Goal: Information Seeking & Learning: Learn about a topic

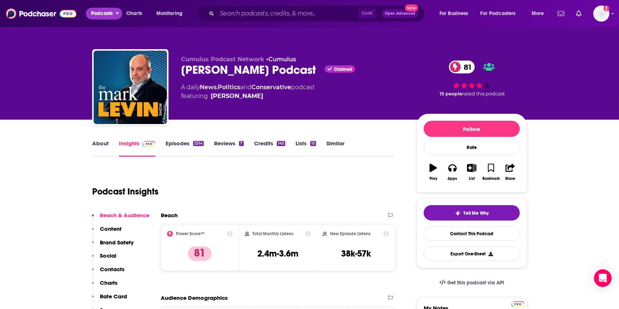
click at [104, 15] on span "Podcasts" at bounding box center [102, 13] width 22 height 10
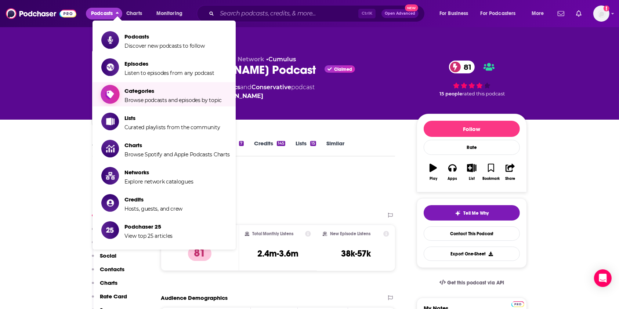
click at [123, 95] on link "Categories Browse podcasts and episodes by topic" at bounding box center [165, 94] width 128 height 18
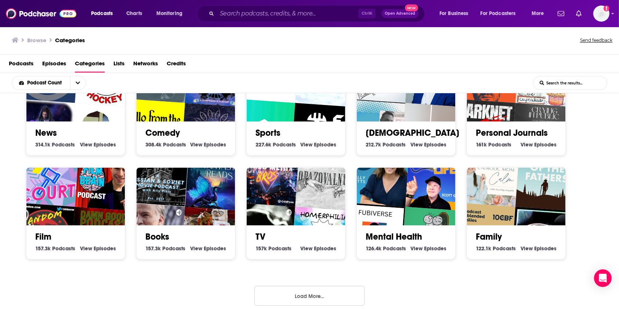
scroll to position [252, 0]
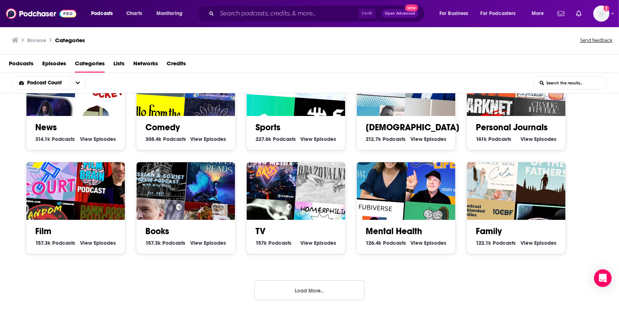
click at [317, 292] on button "Load More..." at bounding box center [309, 290] width 110 height 20
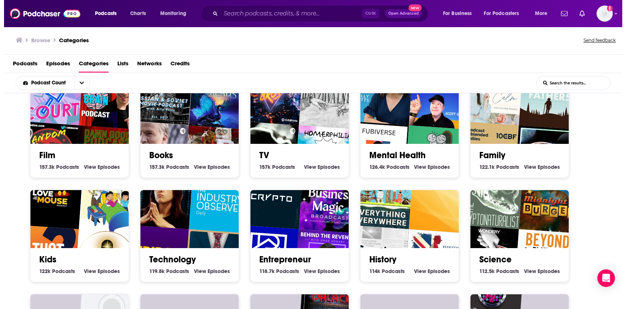
scroll to position [350, 0]
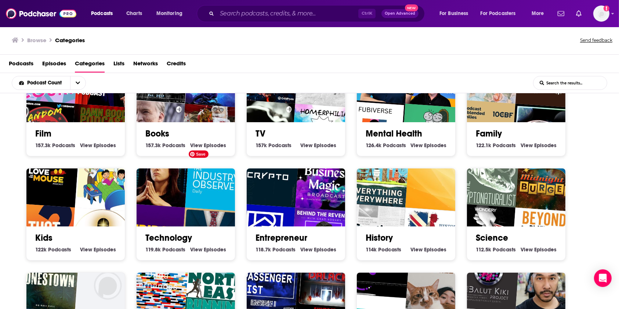
click at [204, 195] on img "The Industry Observer Daily" at bounding box center [216, 180] width 63 height 63
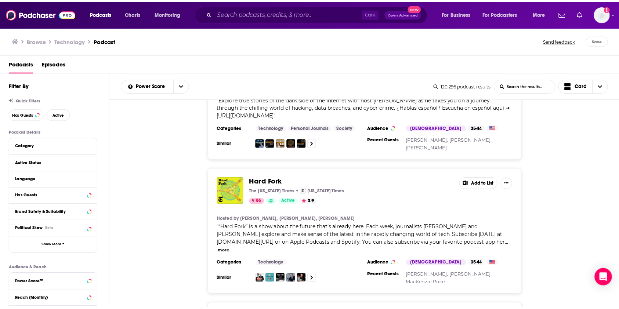
scroll to position [978, 0]
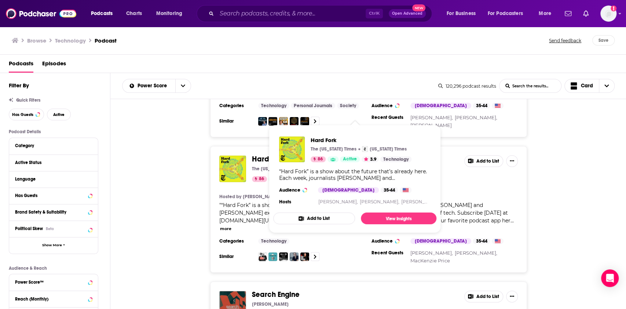
click at [268, 154] on span "Hard Fork" at bounding box center [268, 158] width 33 height 9
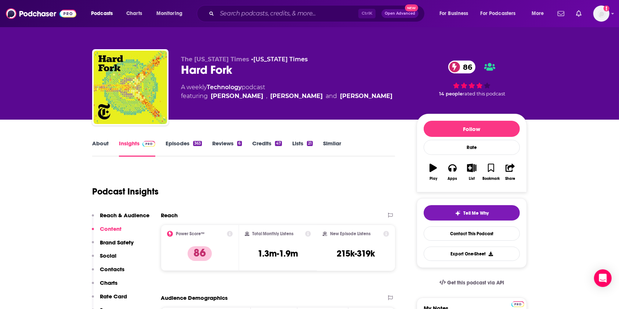
click at [182, 143] on link "Episodes 363" at bounding box center [183, 148] width 36 height 17
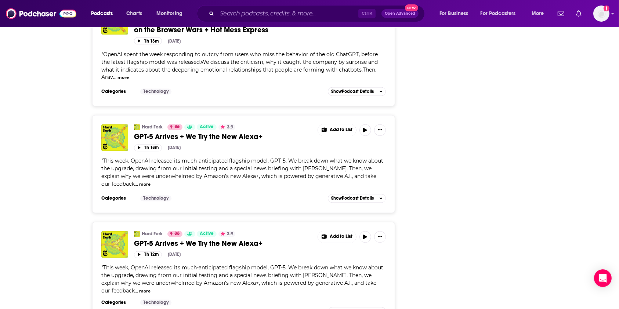
scroll to position [1370, 0]
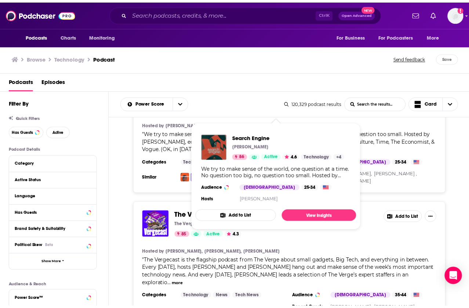
scroll to position [1223, 0]
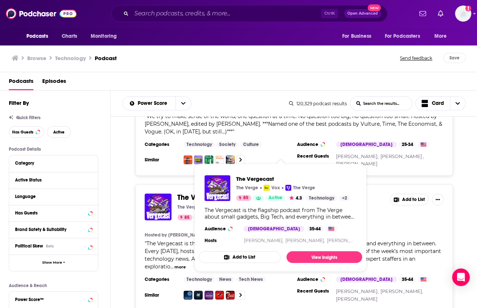
click at [185, 193] on span "The Vergecast" at bounding box center [201, 197] width 48 height 9
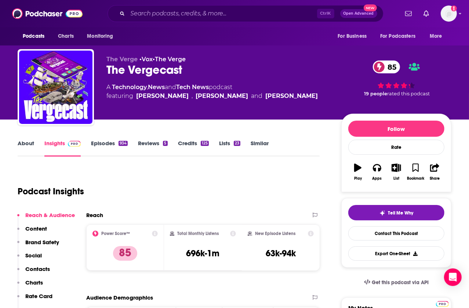
click at [109, 142] on link "Episodes 934" at bounding box center [109, 148] width 37 height 17
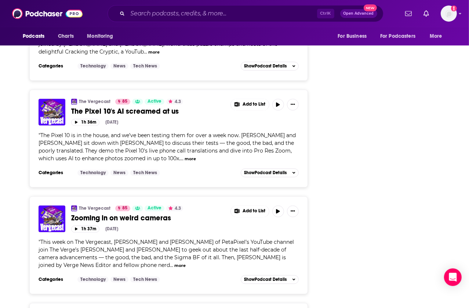
scroll to position [1272, 0]
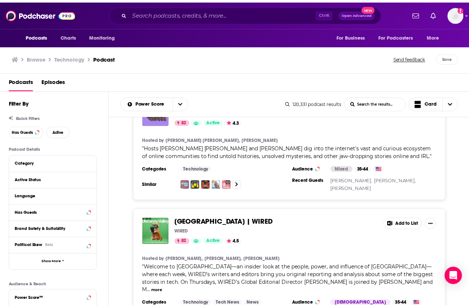
scroll to position [2104, 0]
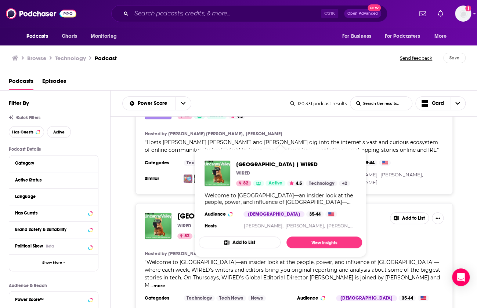
click at [217, 212] on span "[GEOGRAPHIC_DATA] | WIRED" at bounding box center [227, 216] width 100 height 9
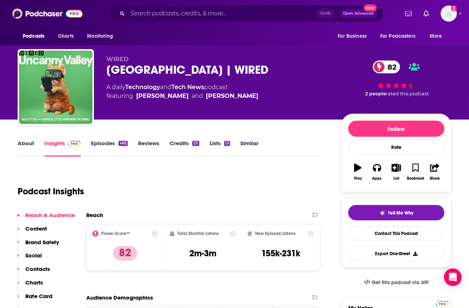
click at [112, 147] on link "Episodes 465" at bounding box center [109, 148] width 37 height 17
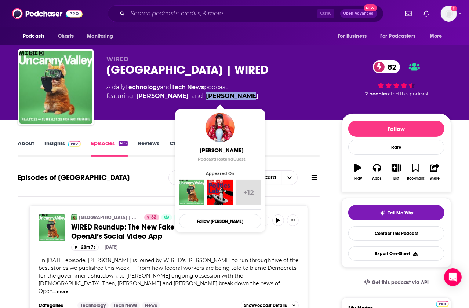
drag, startPoint x: 243, startPoint y: 95, endPoint x: 200, endPoint y: 99, distance: 43.8
click at [200, 99] on div "A daily Technology and Tech News podcast featuring [PERSON_NAME] and [PERSON_NA…" at bounding box center [217, 92] width 223 height 18
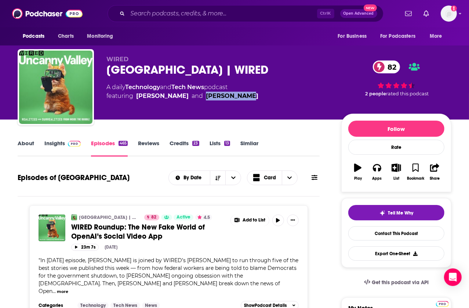
copy link "[PERSON_NAME]"
